Goal: Task Accomplishment & Management: Manage account settings

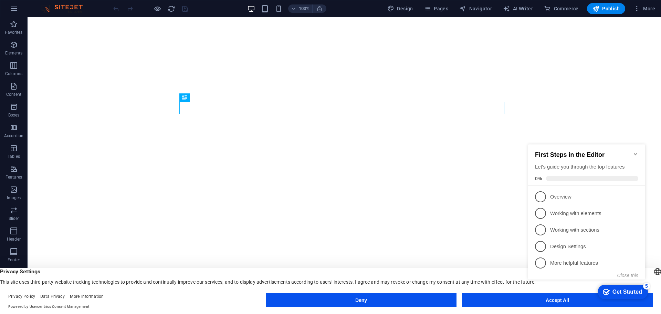
click at [537, 302] on appcues-checklist "Contextual help checklist present on screen" at bounding box center [587, 220] width 125 height 166
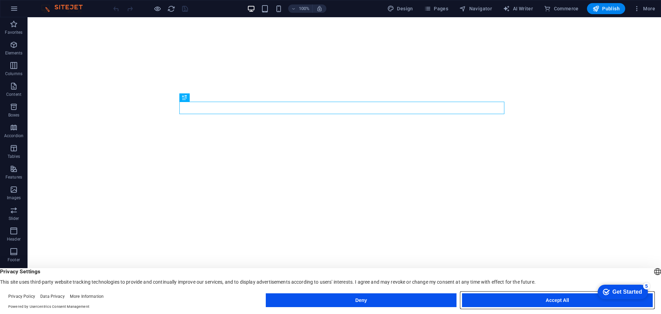
click at [566, 302] on button "Accept All" at bounding box center [557, 300] width 191 height 14
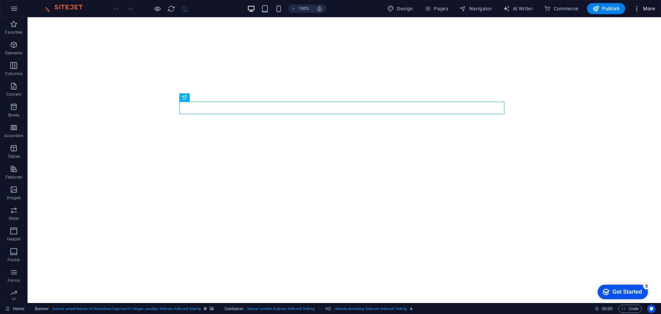
click at [648, 10] on span "More" at bounding box center [645, 8] width 22 height 7
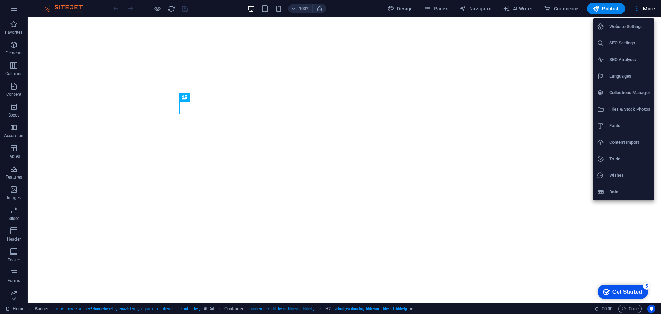
click at [624, 142] on h6 "Content Import" at bounding box center [629, 142] width 41 height 8
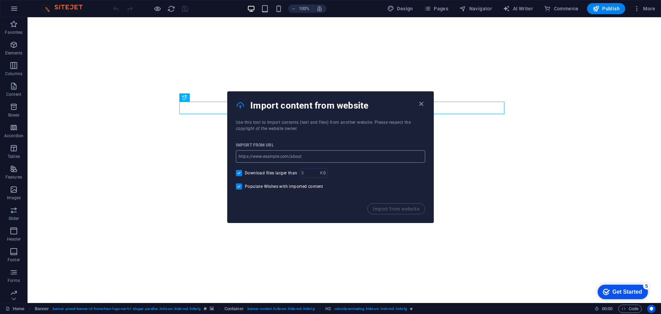
click at [323, 155] on input "url" at bounding box center [330, 156] width 189 height 12
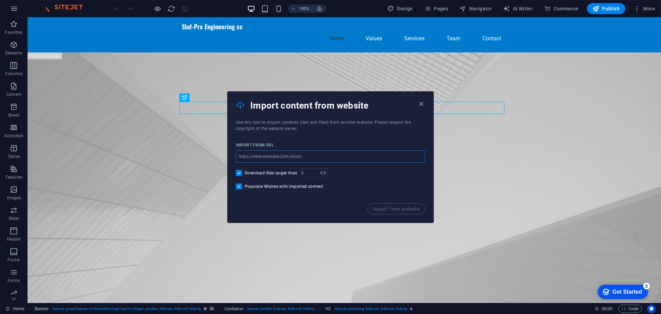
paste input "http://localhost:10018/"
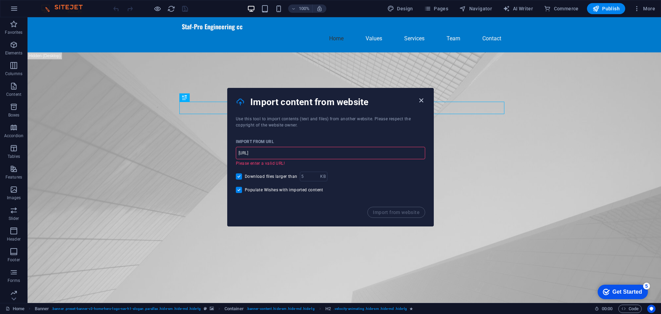
type input "http://localhost:10018/"
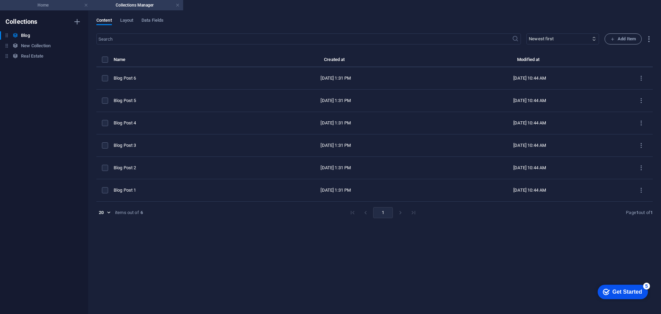
click at [39, 2] on h4 "Home" at bounding box center [46, 5] width 92 height 8
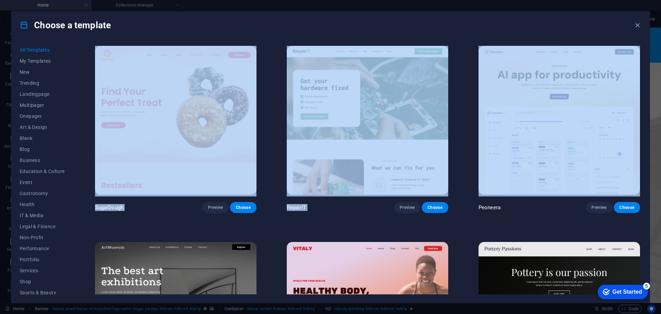
drag, startPoint x: 661, startPoint y: 36, endPoint x: 661, endPoint y: 53, distance: 16.5
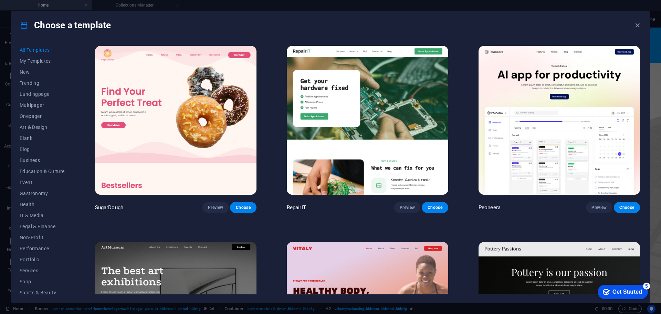
drag, startPoint x: 639, startPoint y: 48, endPoint x: 639, endPoint y: 56, distance: 7.6
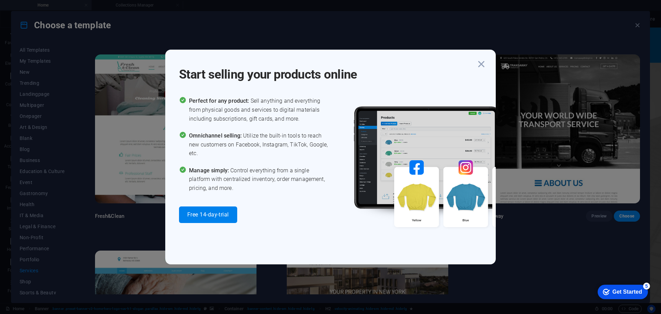
scroll to position [973, 0]
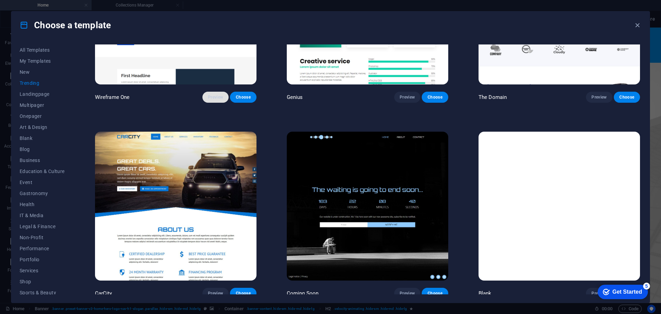
click at [209, 94] on span "Preview" at bounding box center [215, 97] width 15 height 6
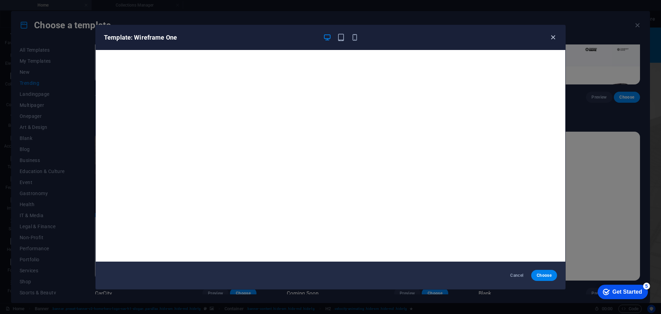
click at [552, 35] on icon "button" at bounding box center [553, 37] width 8 height 8
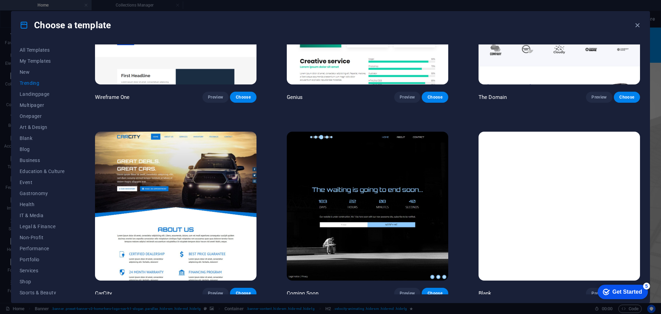
drag, startPoint x: 72, startPoint y: 250, endPoint x: 70, endPoint y: 268, distance: 18.7
click at [69, 269] on div "All Templates My Templates New Trending Landingpage Multipager Onepager Art & D…" at bounding box center [46, 169] width 53 height 250
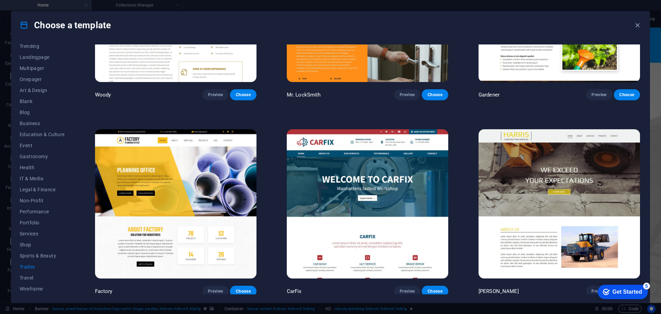
drag, startPoint x: 642, startPoint y: 223, endPoint x: 646, endPoint y: 170, distance: 53.5
click at [647, 37] on div "Choose a template" at bounding box center [330, 25] width 638 height 28
click at [642, 36] on div "Choose a template" at bounding box center [330, 25] width 638 height 28
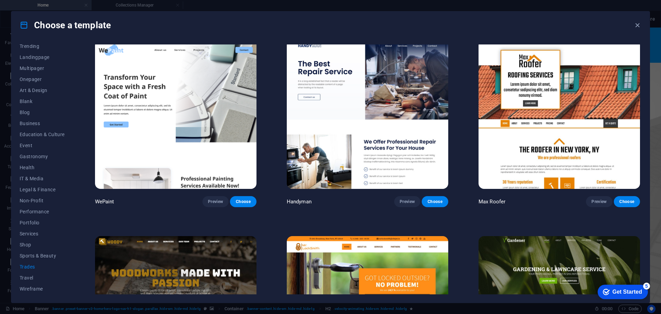
scroll to position [0, 0]
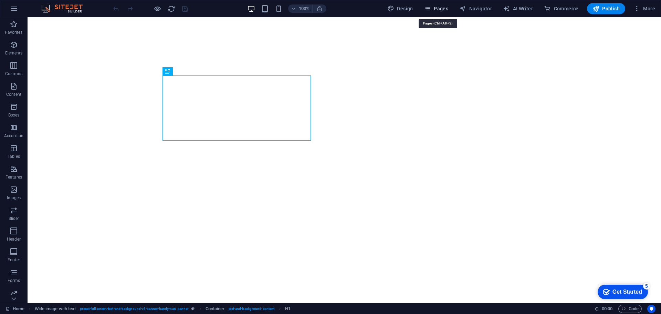
click at [443, 7] on span "Pages" at bounding box center [436, 8] width 24 height 7
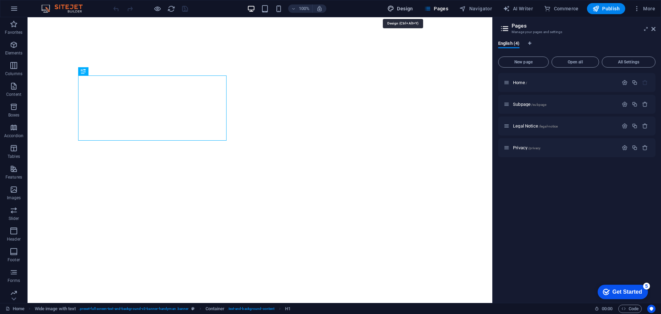
click at [408, 4] on button "Design" at bounding box center [400, 8] width 31 height 11
select select "px"
select select "400"
select select "px"
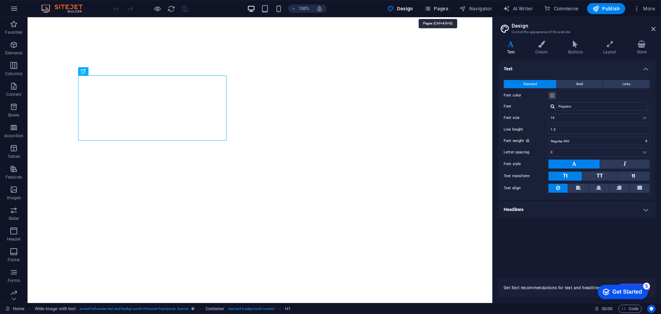
click at [438, 7] on span "Pages" at bounding box center [436, 8] width 24 height 7
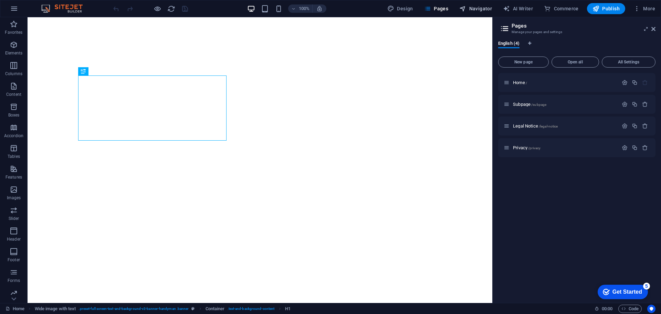
click at [477, 4] on button "Navigator" at bounding box center [476, 8] width 38 height 11
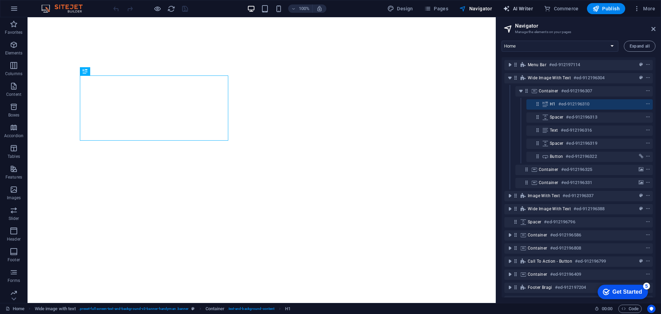
click at [522, 6] on span "AI Writer" at bounding box center [518, 8] width 30 height 7
select select "English"
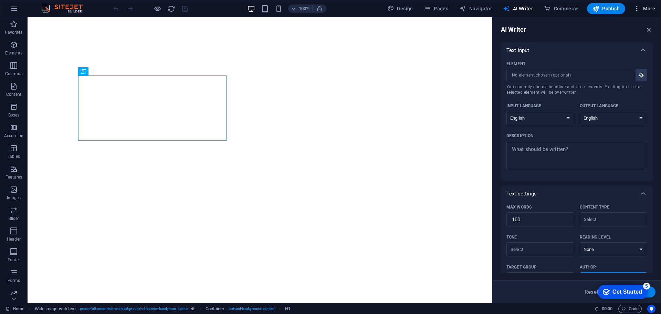
click at [647, 6] on span "More" at bounding box center [645, 8] width 22 height 7
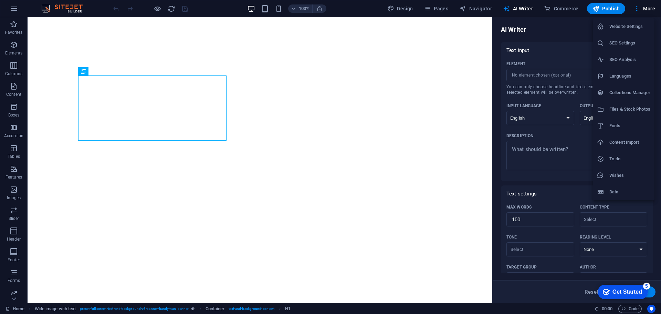
click at [627, 23] on h6 "Website Settings" at bounding box center [629, 26] width 41 height 8
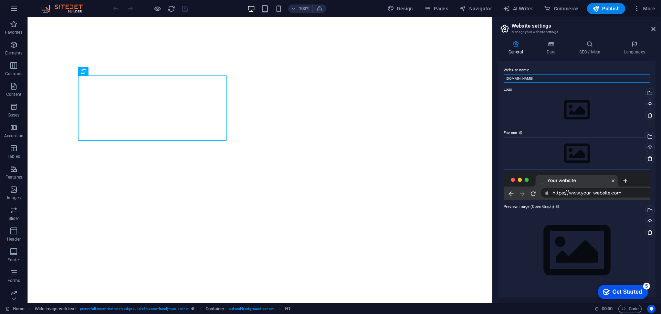
click at [526, 79] on input "stafpro.store.co.za" at bounding box center [577, 78] width 146 height 8
type input "stafpro.co.za"
drag, startPoint x: 523, startPoint y: 136, endPoint x: 521, endPoint y: 143, distance: 6.9
click at [522, 140] on div "Favicon Set the favicon of your website here. A favicon is a small icon shown i…" at bounding box center [577, 164] width 146 height 71
click at [522, 151] on div "Drag files here, click to choose files or select files from Files or our free s…" at bounding box center [577, 153] width 146 height 32
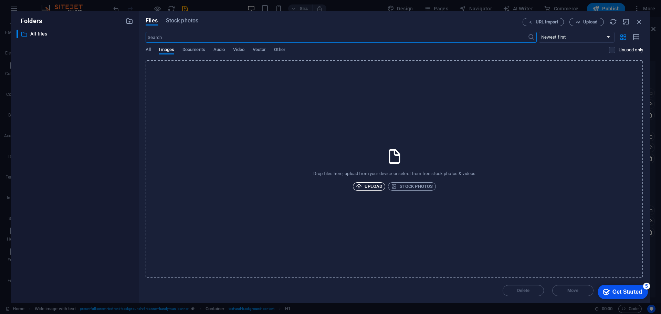
click at [368, 186] on span "Upload" at bounding box center [369, 186] width 26 height 8
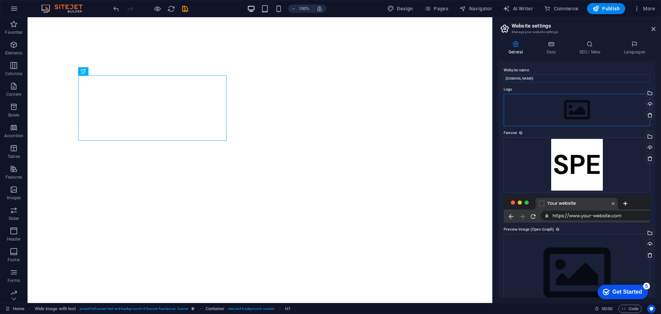
click at [557, 109] on div "Drag files here, click to choose files or select files from Files or our free s…" at bounding box center [577, 110] width 146 height 32
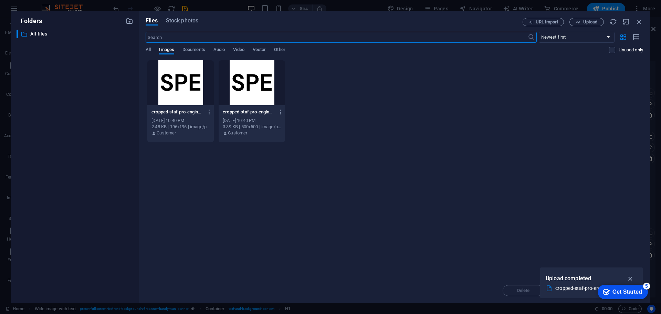
click at [511, 207] on div "Drop files here to upload them instantly cropped-staf-pro-engineering-site-logo…" at bounding box center [395, 169] width 498 height 218
click at [631, 275] on icon "button" at bounding box center [631, 278] width 8 height 8
click at [590, 22] on span "Upload" at bounding box center [590, 22] width 14 height 4
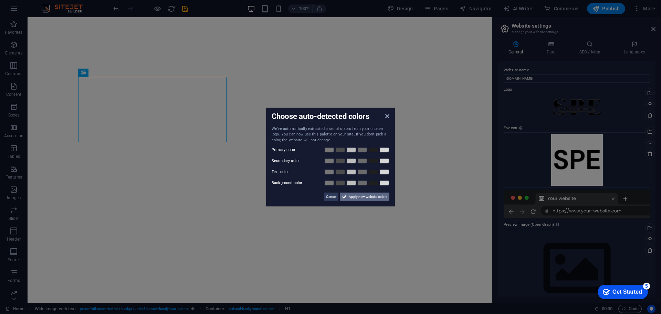
click at [369, 198] on span "Apply new website colors" at bounding box center [368, 196] width 39 height 8
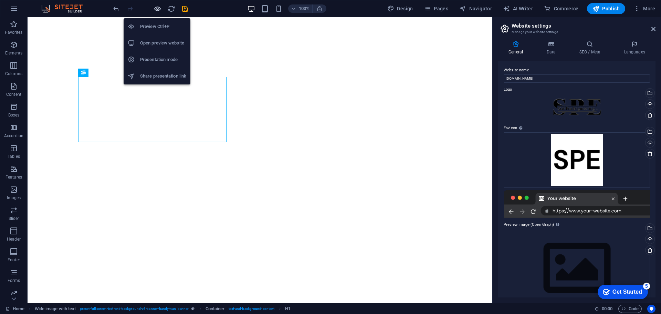
click at [160, 7] on icon "button" at bounding box center [158, 9] width 8 height 8
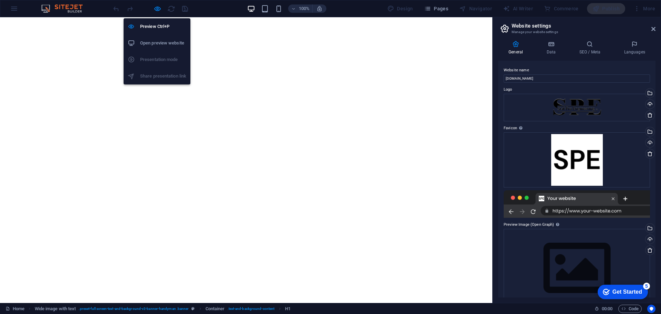
click at [162, 41] on h6 "Open preview website" at bounding box center [163, 43] width 46 height 8
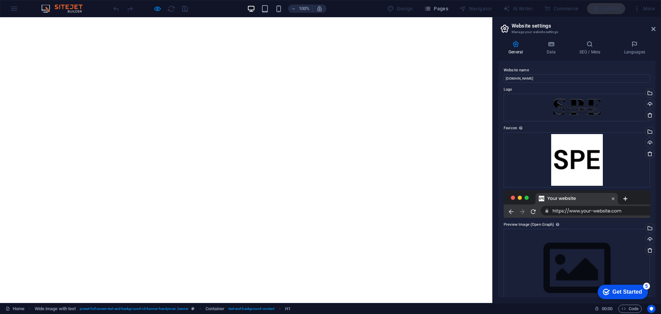
click at [72, 7] on img at bounding box center [66, 8] width 52 height 8
click at [44, 6] on img at bounding box center [66, 8] width 52 height 8
click at [653, 28] on icon at bounding box center [653, 29] width 4 height 6
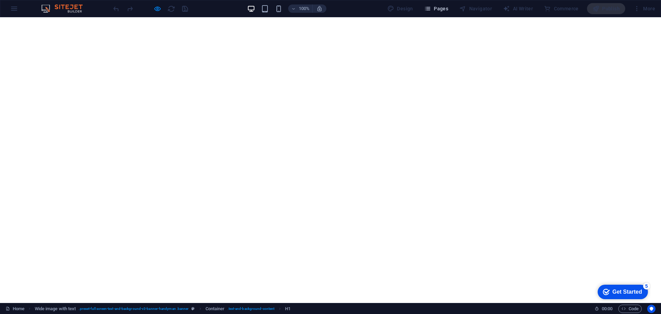
click at [433, 5] on button "Pages" at bounding box center [436, 8] width 30 height 11
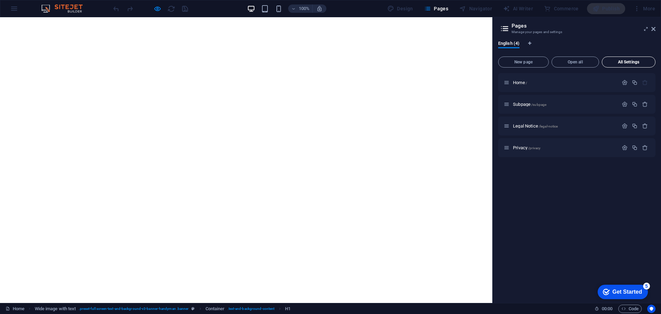
click at [635, 62] on span "All Settings" at bounding box center [629, 62] width 48 height 4
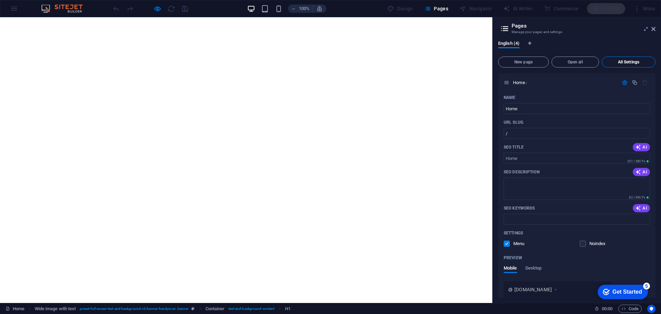
scroll to position [759, 0]
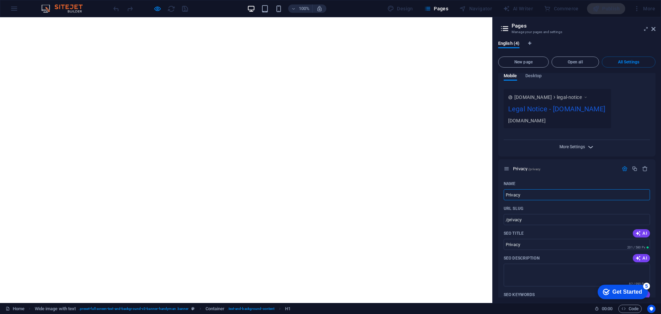
click at [573, 144] on span "More Settings" at bounding box center [572, 146] width 25 height 5
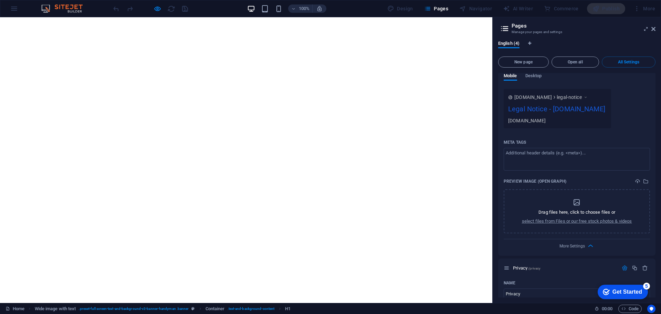
click at [572, 92] on div "www.example.com legal-notice Legal Notice - stafpro.co.za stafpro.co.za" at bounding box center [557, 108] width 107 height 39
click at [68, 8] on img at bounding box center [66, 8] width 52 height 8
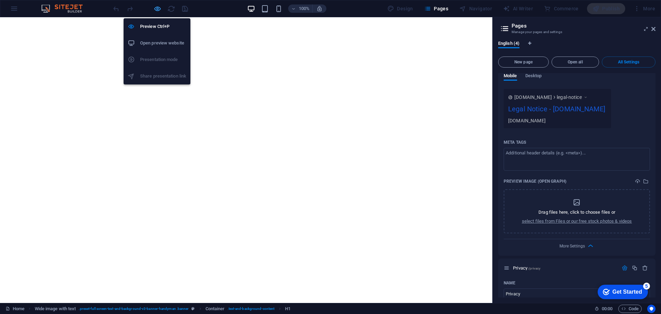
click at [155, 6] on icon "button" at bounding box center [158, 9] width 8 height 8
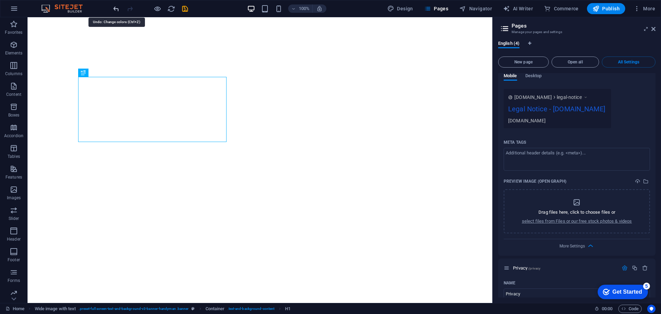
click at [114, 8] on icon "undo" at bounding box center [116, 9] width 8 height 8
click at [12, 7] on icon "button" at bounding box center [14, 8] width 8 height 8
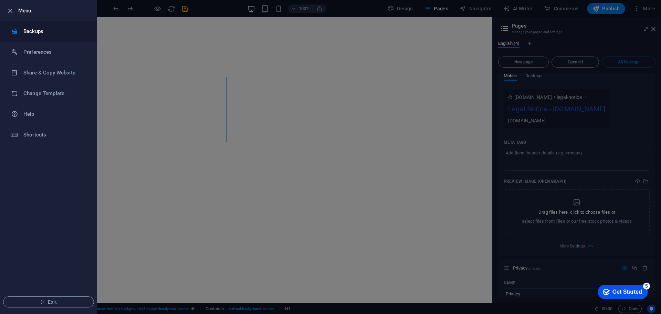
click at [32, 32] on h6 "Backups" at bounding box center [55, 31] width 64 height 8
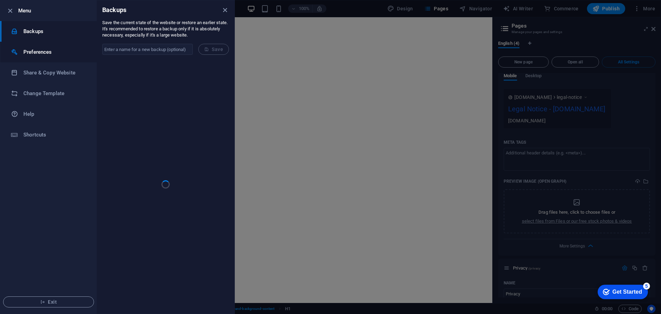
click at [36, 50] on h6 "Preferences" at bounding box center [55, 52] width 64 height 8
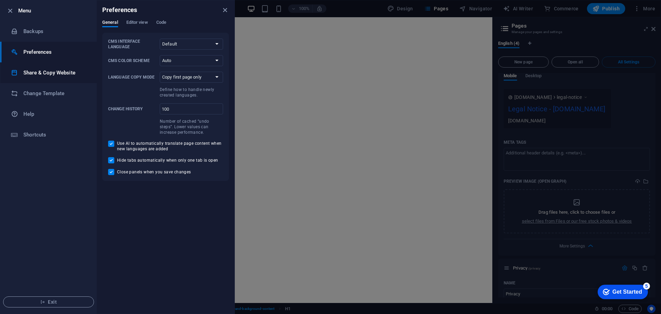
click at [43, 68] on li "Share & Copy Website" at bounding box center [48, 72] width 96 height 21
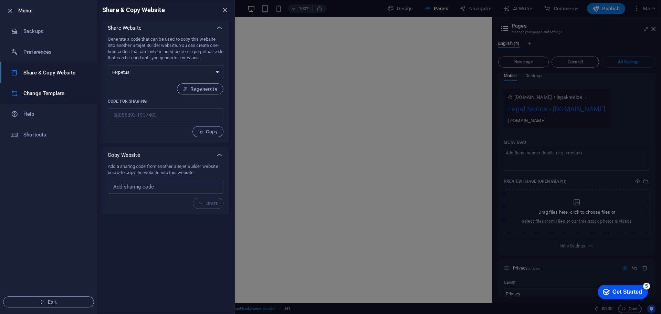
click at [42, 96] on h6 "Change Template" at bounding box center [55, 93] width 64 height 8
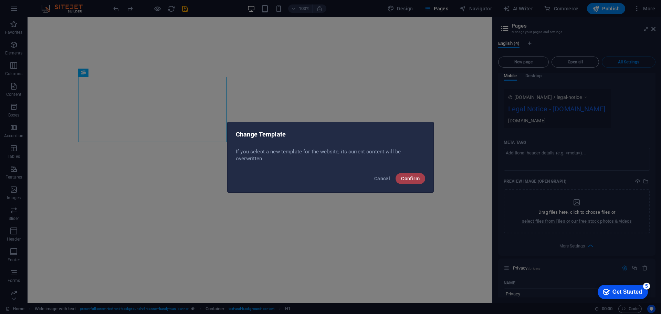
click at [413, 180] on span "Confirm" at bounding box center [410, 179] width 19 height 6
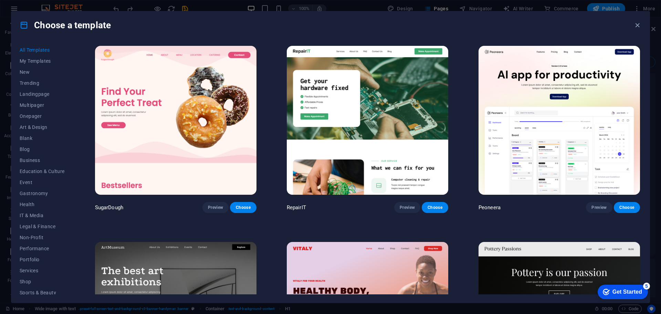
click at [569, 276] on img at bounding box center [559, 316] width 161 height 149
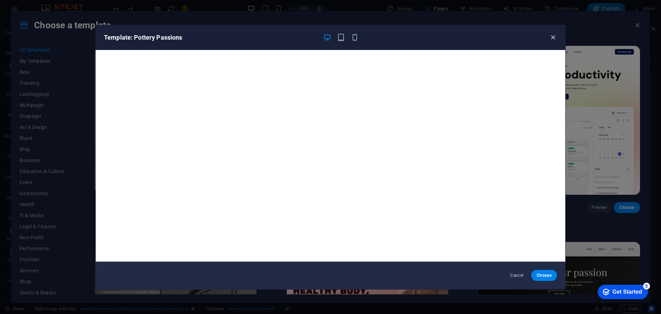
click at [551, 37] on icon "button" at bounding box center [553, 37] width 8 height 8
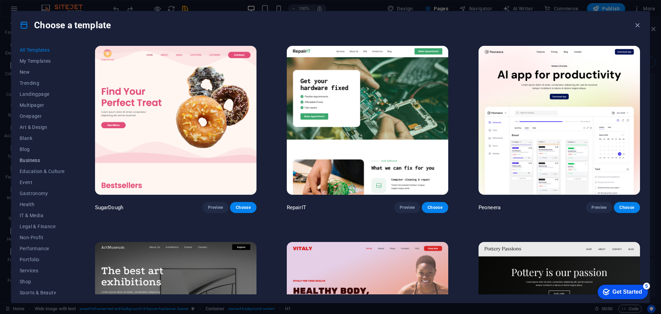
click at [27, 157] on span "Business" at bounding box center [42, 160] width 45 height 6
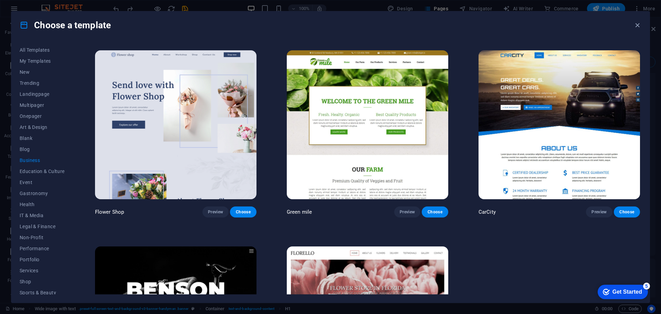
scroll to position [164, 0]
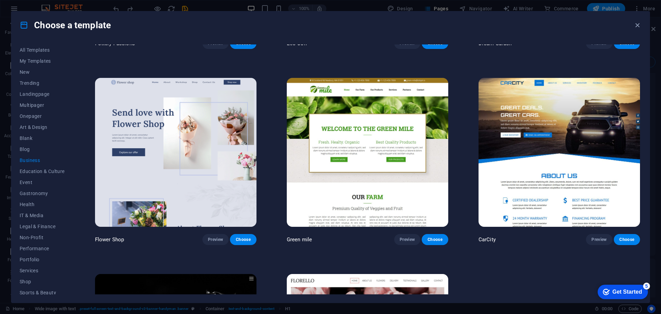
click at [546, 144] on img at bounding box center [559, 152] width 161 height 149
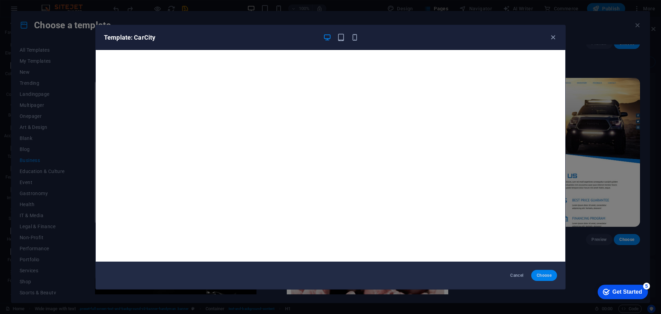
click at [545, 272] on span "Choose" at bounding box center [544, 275] width 15 height 6
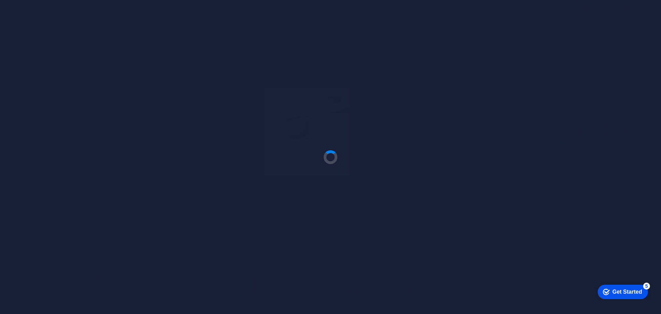
click at [616, 289] on div "Get Started" at bounding box center [628, 292] width 30 height 6
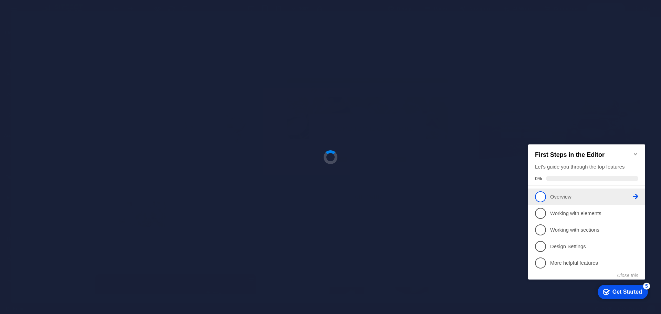
click at [543, 196] on span "1" at bounding box center [540, 196] width 11 height 11
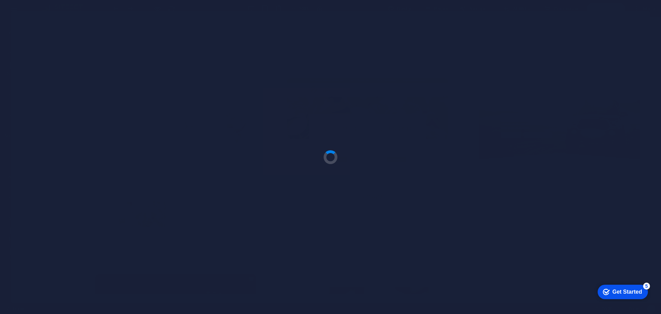
scroll to position [0, 0]
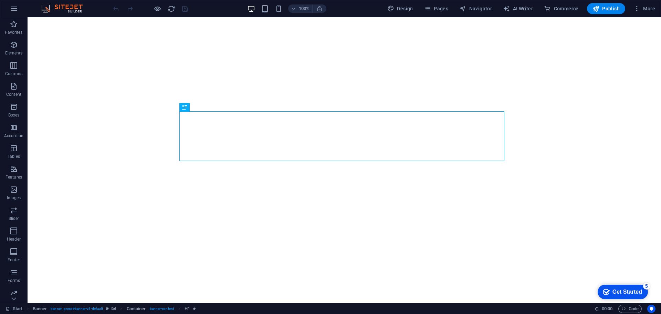
click at [613, 289] on div "Get Started" at bounding box center [628, 292] width 30 height 6
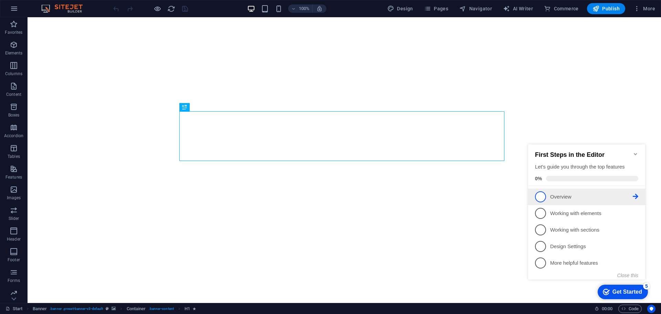
click at [556, 193] on p "Overview - incomplete" at bounding box center [591, 196] width 83 height 7
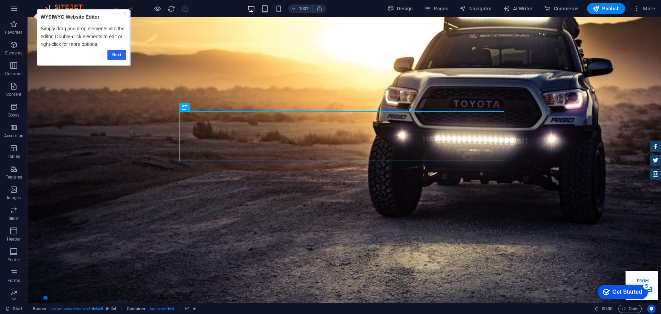
click at [116, 53] on link "Next" at bounding box center [116, 55] width 19 height 10
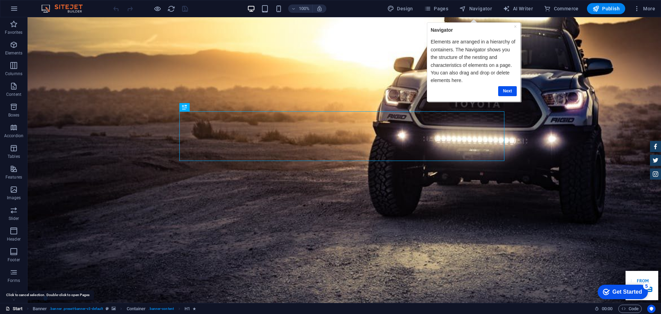
click at [15, 309] on link "Start" at bounding box center [14, 308] width 17 height 8
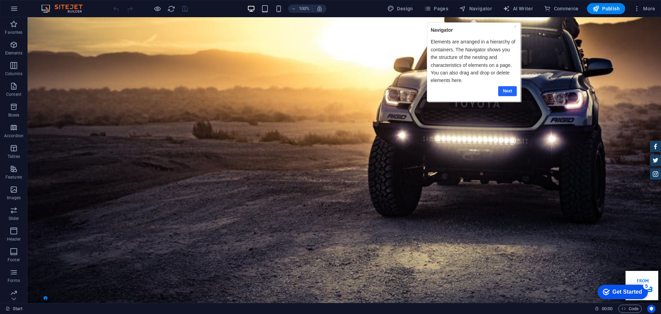
click at [509, 89] on link "Next" at bounding box center [507, 91] width 19 height 10
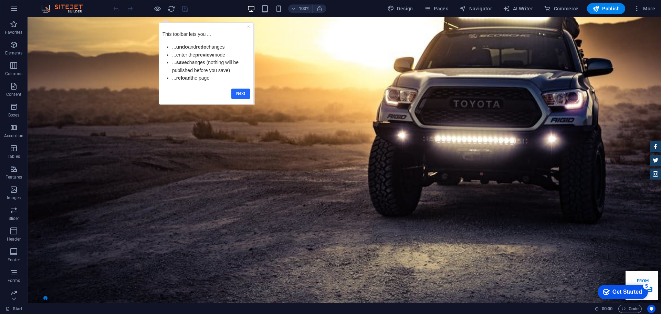
click at [240, 94] on link "Next" at bounding box center [240, 93] width 19 height 10
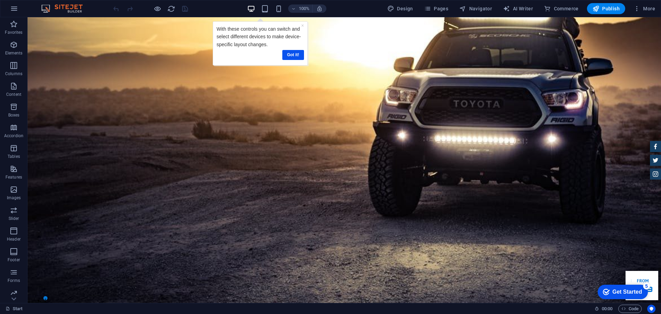
click at [618, 289] on div "Get Started" at bounding box center [628, 292] width 30 height 6
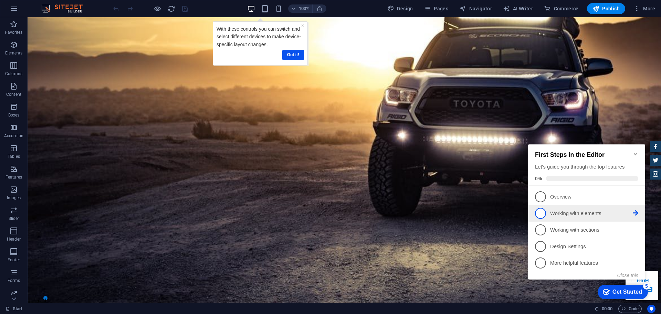
click at [592, 213] on p "Working with elements - incomplete" at bounding box center [591, 213] width 83 height 7
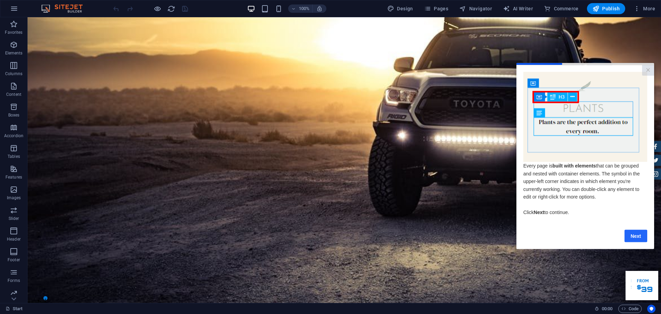
drag, startPoint x: 633, startPoint y: 238, endPoint x: 1123, endPoint y: 286, distance: 493.0
click at [633, 238] on link "Next" at bounding box center [636, 235] width 23 height 12
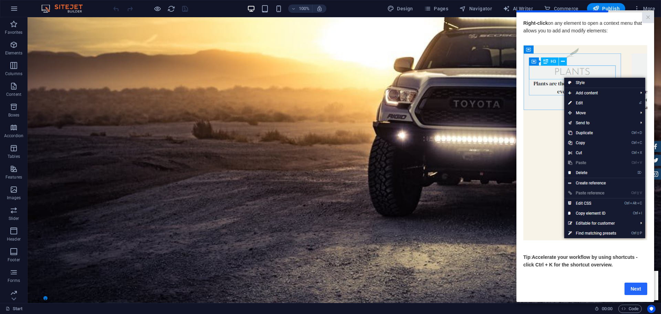
click at [635, 289] on link "Next" at bounding box center [636, 288] width 23 height 12
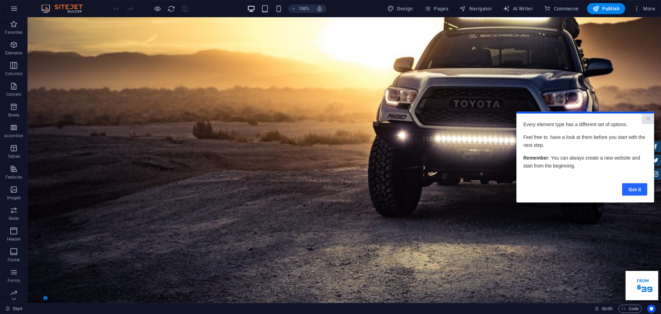
click at [636, 192] on link "Got it" at bounding box center [634, 189] width 25 height 12
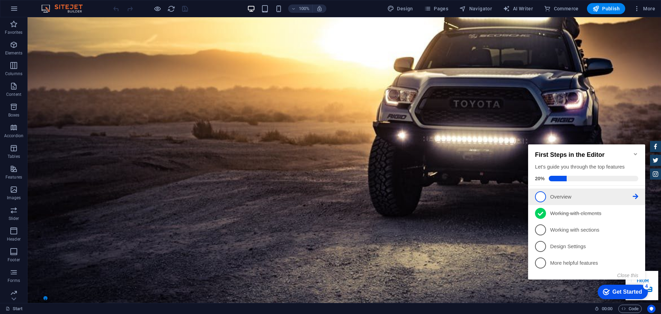
click at [591, 193] on p "Overview - incomplete" at bounding box center [591, 196] width 83 height 7
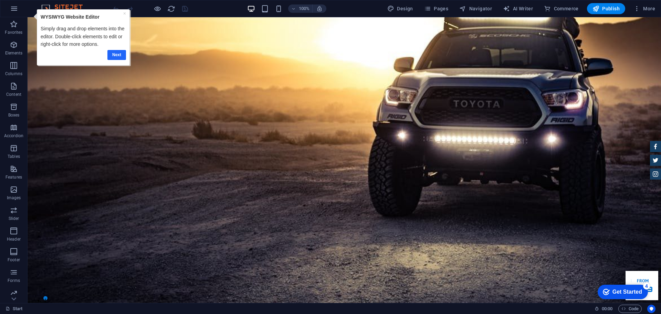
click at [113, 56] on link "Next" at bounding box center [116, 55] width 19 height 10
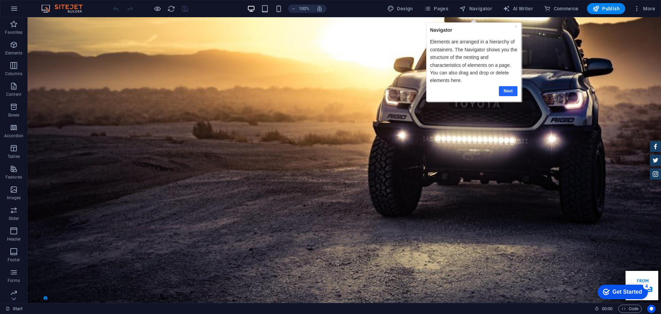
click at [504, 90] on link "Next" at bounding box center [508, 91] width 19 height 10
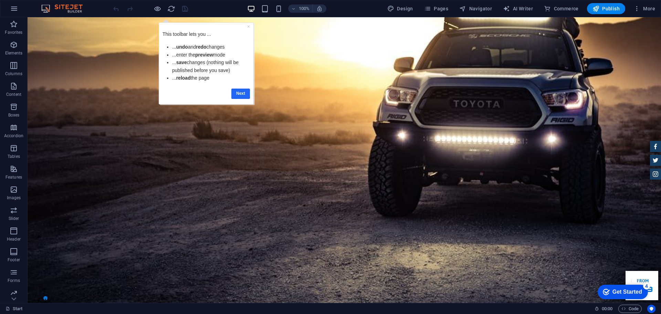
click at [245, 91] on link "Next" at bounding box center [240, 93] width 19 height 10
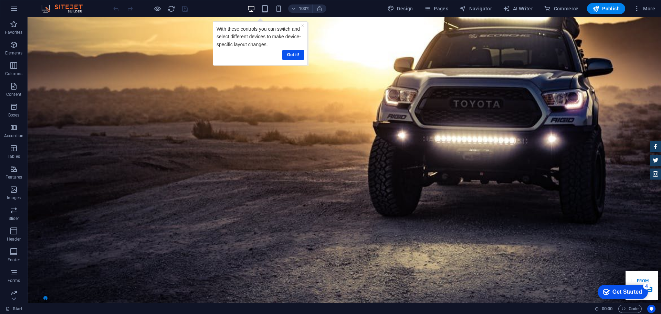
click at [293, 49] on div "Got it!" at bounding box center [260, 54] width 87 height 13
click at [292, 56] on link "Got it!" at bounding box center [293, 55] width 22 height 10
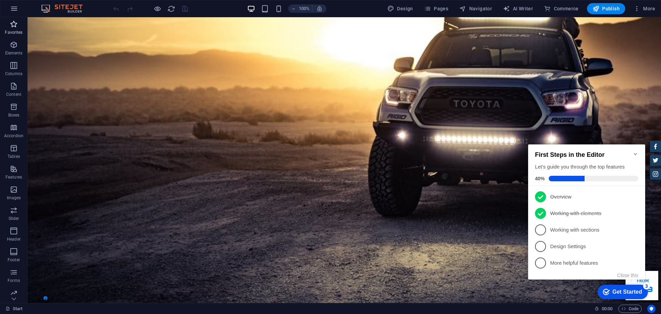
click at [15, 28] on icon "button" at bounding box center [14, 24] width 8 height 8
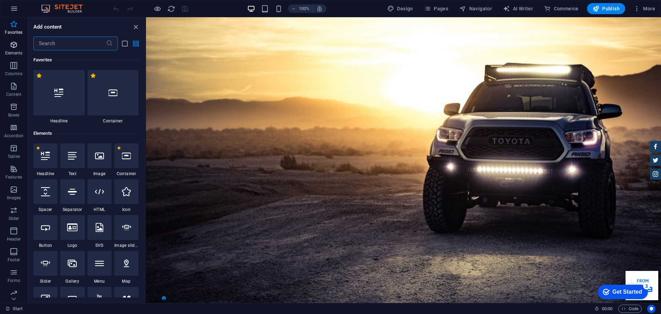
click at [12, 50] on span "Elements" at bounding box center [14, 49] width 28 height 17
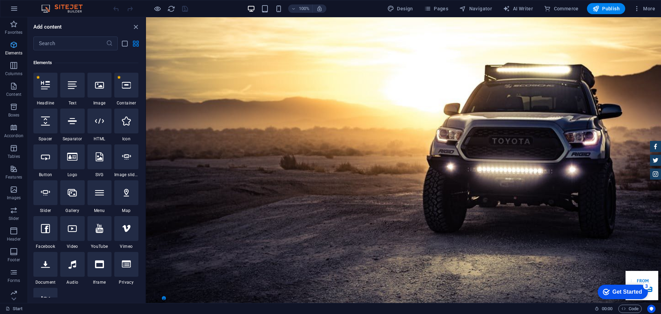
scroll to position [73, 0]
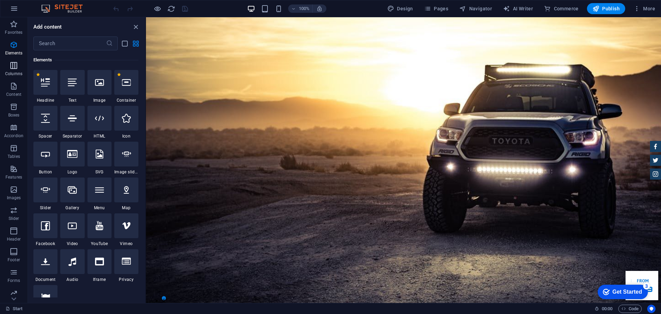
click at [8, 72] on p "Columns" at bounding box center [13, 74] width 17 height 6
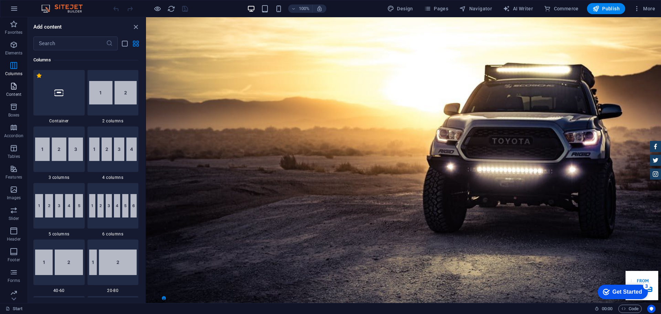
click at [13, 92] on p "Content" at bounding box center [13, 95] width 15 height 6
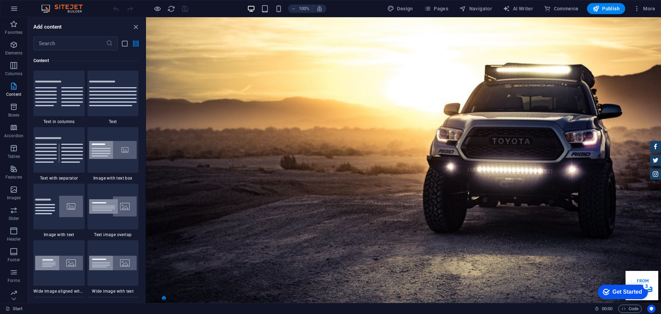
scroll to position [1205, 0]
click at [13, 111] on span "Boxes" at bounding box center [14, 111] width 28 height 17
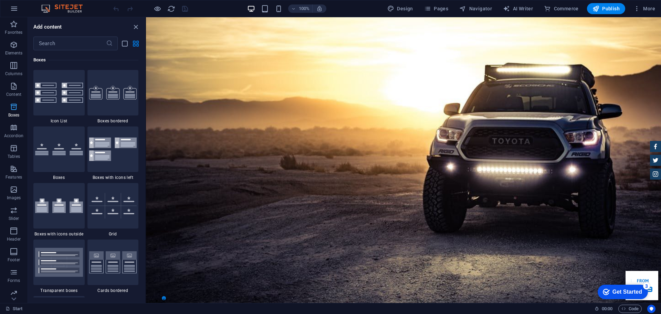
scroll to position [1899, 0]
click at [15, 132] on span "Accordion" at bounding box center [14, 131] width 28 height 17
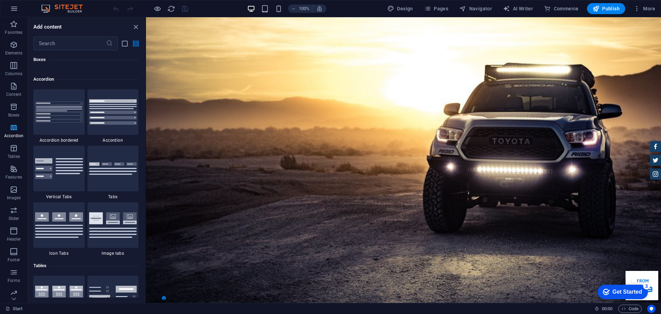
scroll to position [2198, 0]
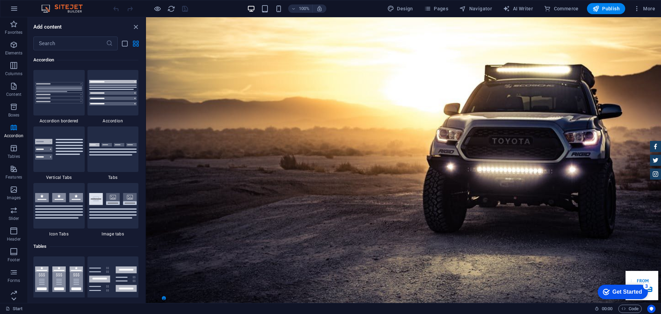
click at [11, 300] on icon at bounding box center [14, 299] width 10 height 10
click at [20, 306] on link "Start" at bounding box center [14, 308] width 17 height 8
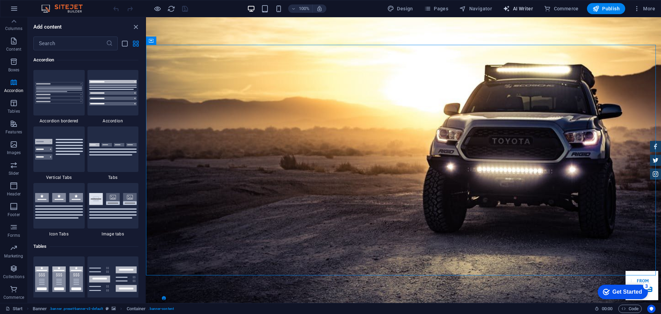
click at [513, 8] on span "AI Writer" at bounding box center [518, 8] width 30 height 7
select select "English"
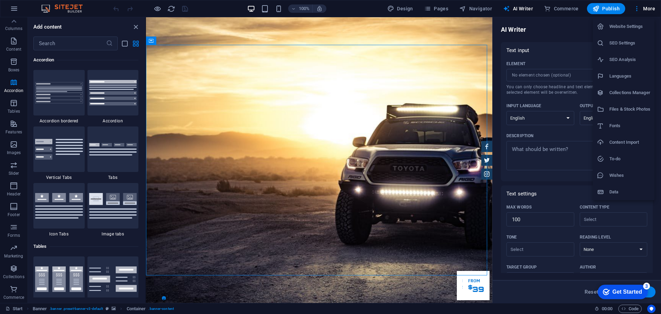
click at [627, 139] on h6 "Content Import" at bounding box center [629, 142] width 41 height 8
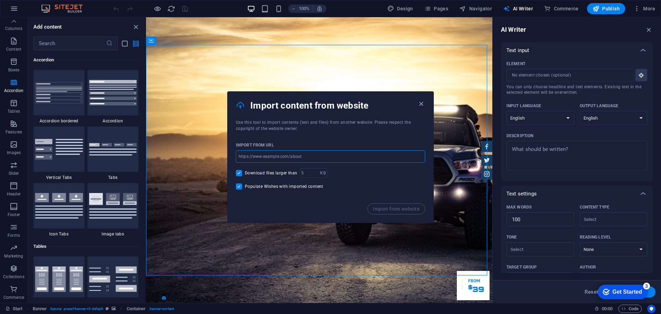
click at [260, 153] on input "url" at bounding box center [330, 156] width 189 height 12
click at [288, 207] on div "Import from website" at bounding box center [331, 212] width 206 height 19
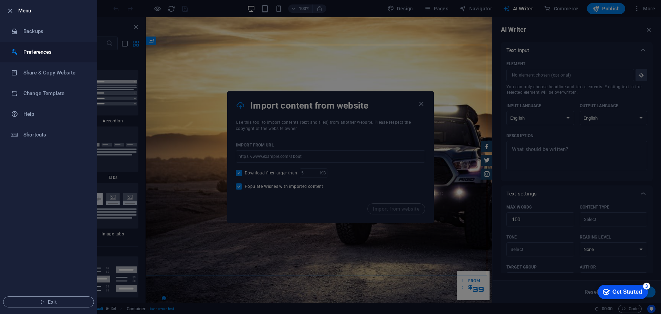
click at [25, 54] on h6 "Preferences" at bounding box center [55, 52] width 64 height 8
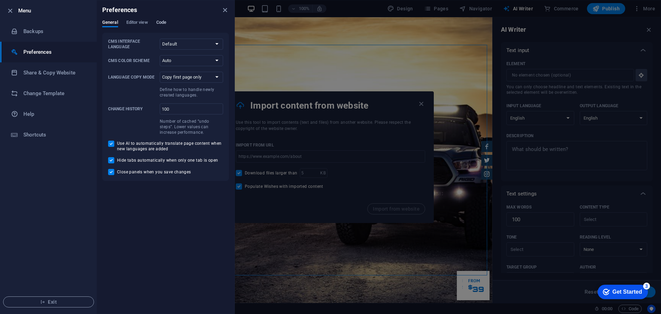
click at [165, 20] on span "Code" at bounding box center [161, 23] width 10 height 10
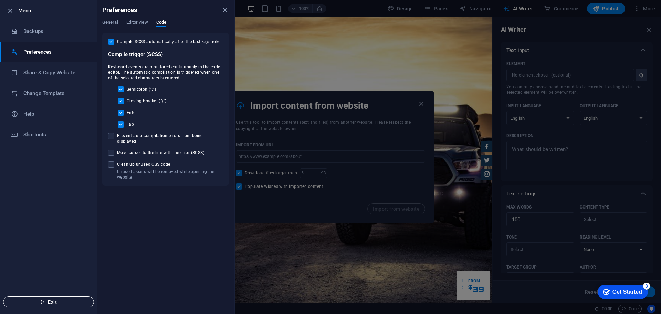
click at [51, 300] on span "Exit" at bounding box center [48, 302] width 79 height 6
